Goal: Information Seeking & Learning: Learn about a topic

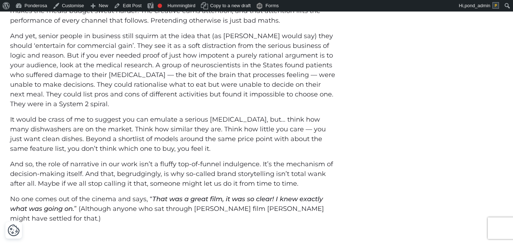
scroll to position [619, 0]
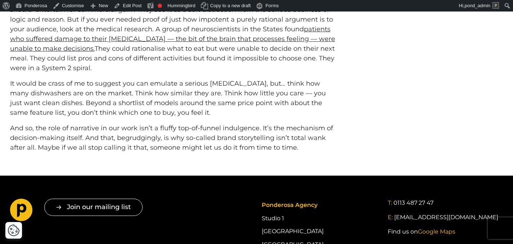
scroll to position [651, 0]
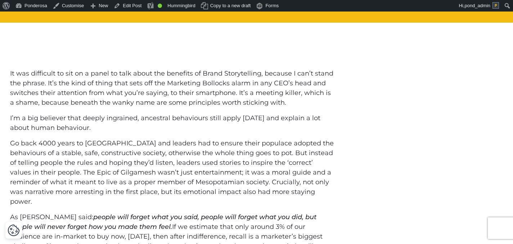
scroll to position [293, 0]
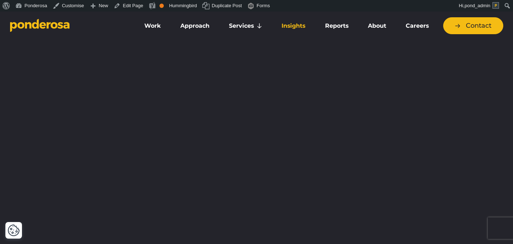
click at [298, 27] on link "Insights" at bounding box center [293, 25] width 40 height 15
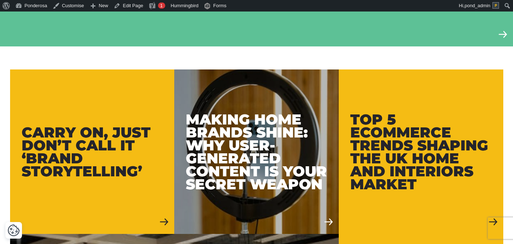
scroll to position [401, 0]
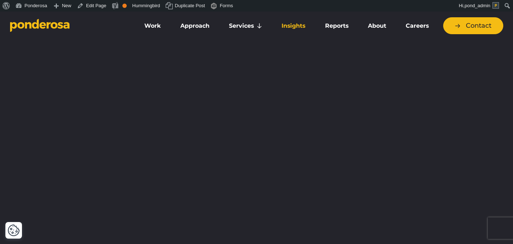
click at [278, 33] on link "Insights" at bounding box center [293, 25] width 40 height 15
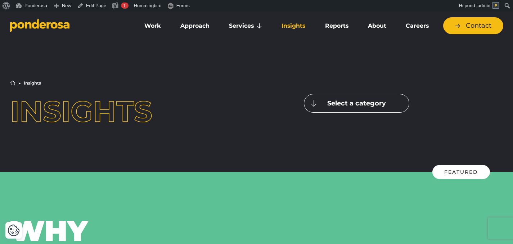
click at [298, 30] on link "Insights" at bounding box center [293, 25] width 40 height 15
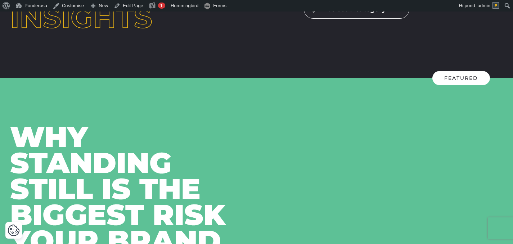
scroll to position [128, 0]
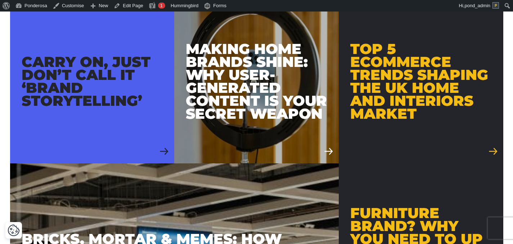
scroll to position [484, 0]
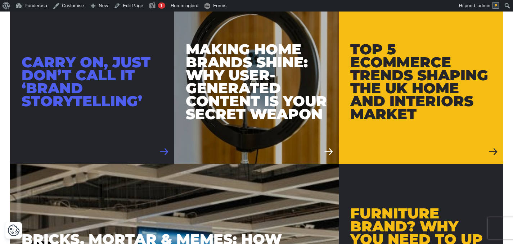
click at [80, 88] on div "Carry On, Just Don’t Call It ‘Brand Storytelling’" at bounding box center [93, 82] width 142 height 52
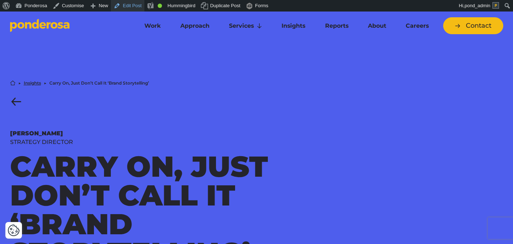
click at [127, 6] on link "Edit Post" at bounding box center [128, 6] width 34 height 12
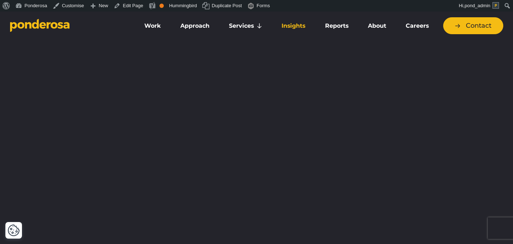
click at [286, 24] on link "Insights" at bounding box center [293, 25] width 40 height 15
click at [295, 27] on link "Insights" at bounding box center [293, 25] width 40 height 15
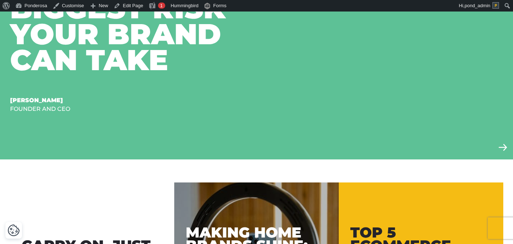
scroll to position [232, 0]
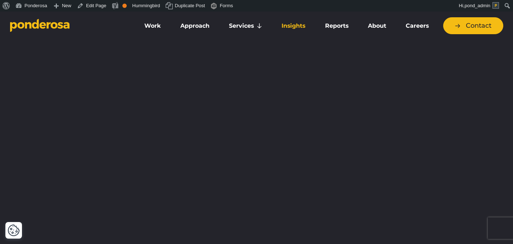
click at [301, 28] on link "Insights" at bounding box center [293, 25] width 40 height 15
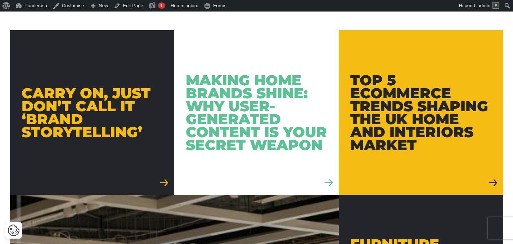
scroll to position [441, 0]
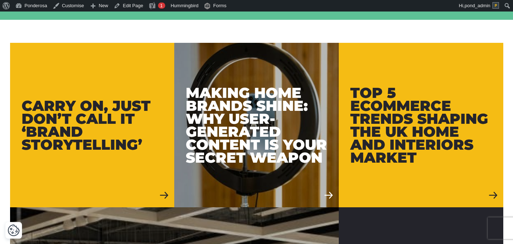
click at [125, 142] on div "Carry On, Just Don’t Call It ‘Brand Storytelling’" at bounding box center [93, 125] width 142 height 52
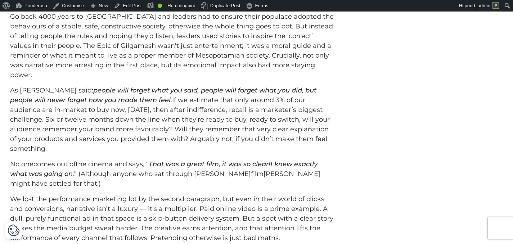
scroll to position [420, 0]
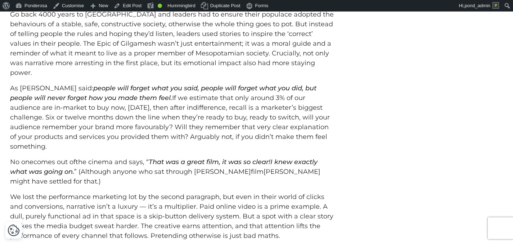
click at [90, 15] on span "Go back 4000 years to [GEOGRAPHIC_DATA] and leaders had to ensure their populac…" at bounding box center [172, 43] width 324 height 66
copy span "[GEOGRAPHIC_DATA]"
